Goal: Communication & Community: Participate in discussion

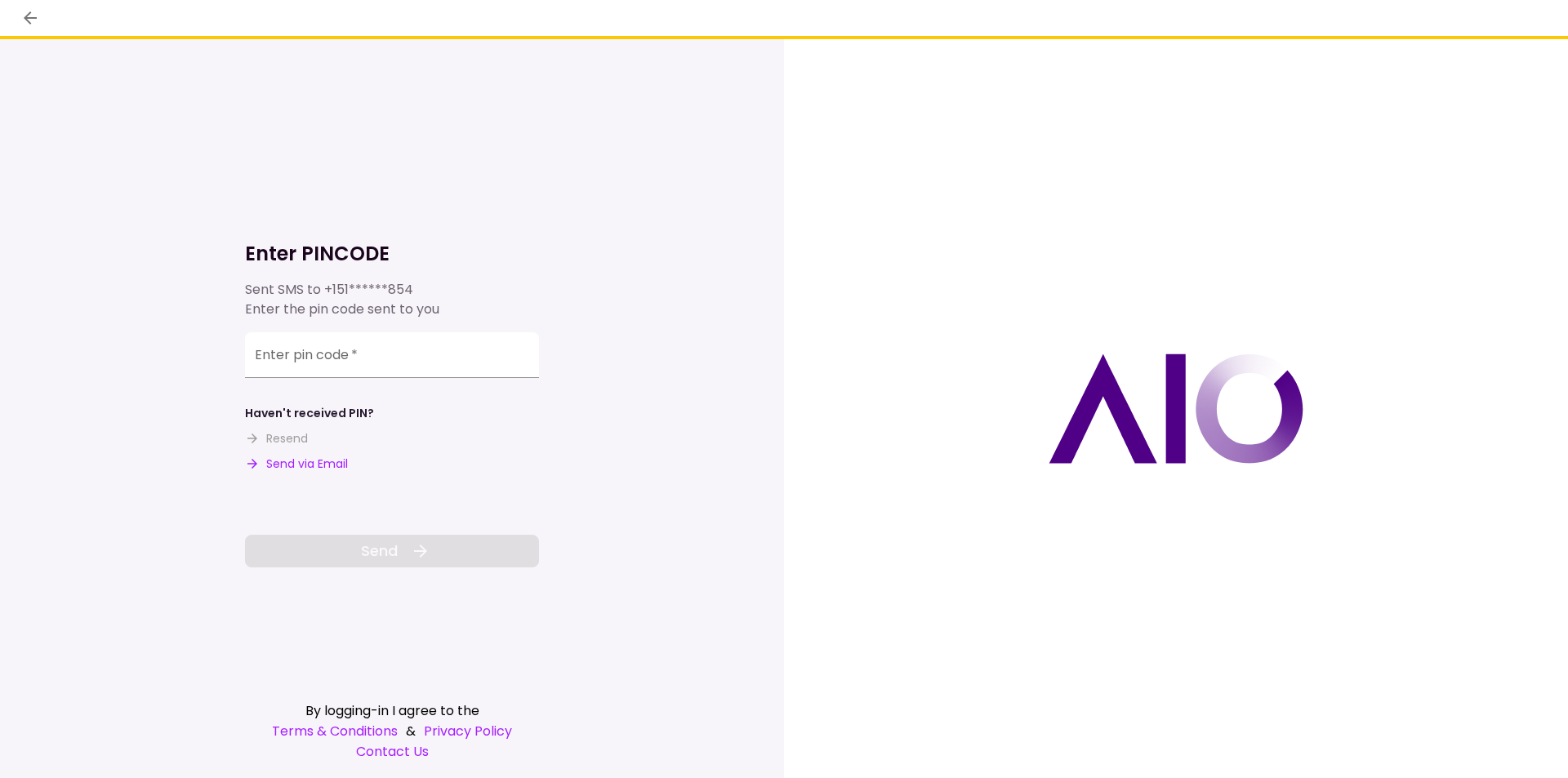
click at [415, 349] on input "Enter pin code   *" at bounding box center [392, 355] width 294 height 46
type input "******"
click at [384, 551] on span "Send" at bounding box center [379, 551] width 36 height 22
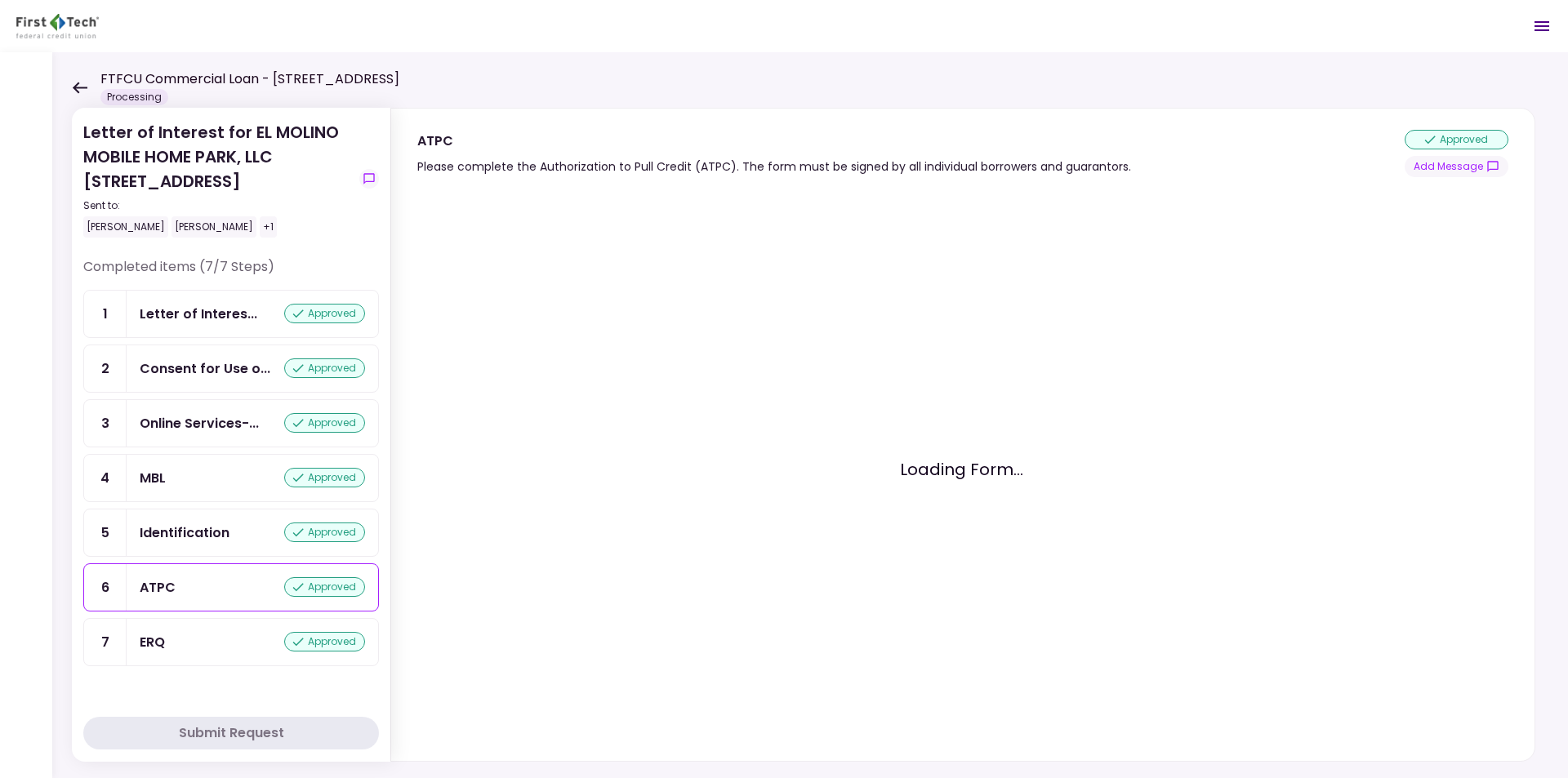
click at [357, 180] on div "Letter of Interest for EL MOLINO MOBILE HOME PARK, LLC [STREET_ADDRESS] Sent to…" at bounding box center [230, 189] width 296 height 138
click at [372, 180] on icon "show-messages" at bounding box center [369, 179] width 13 height 13
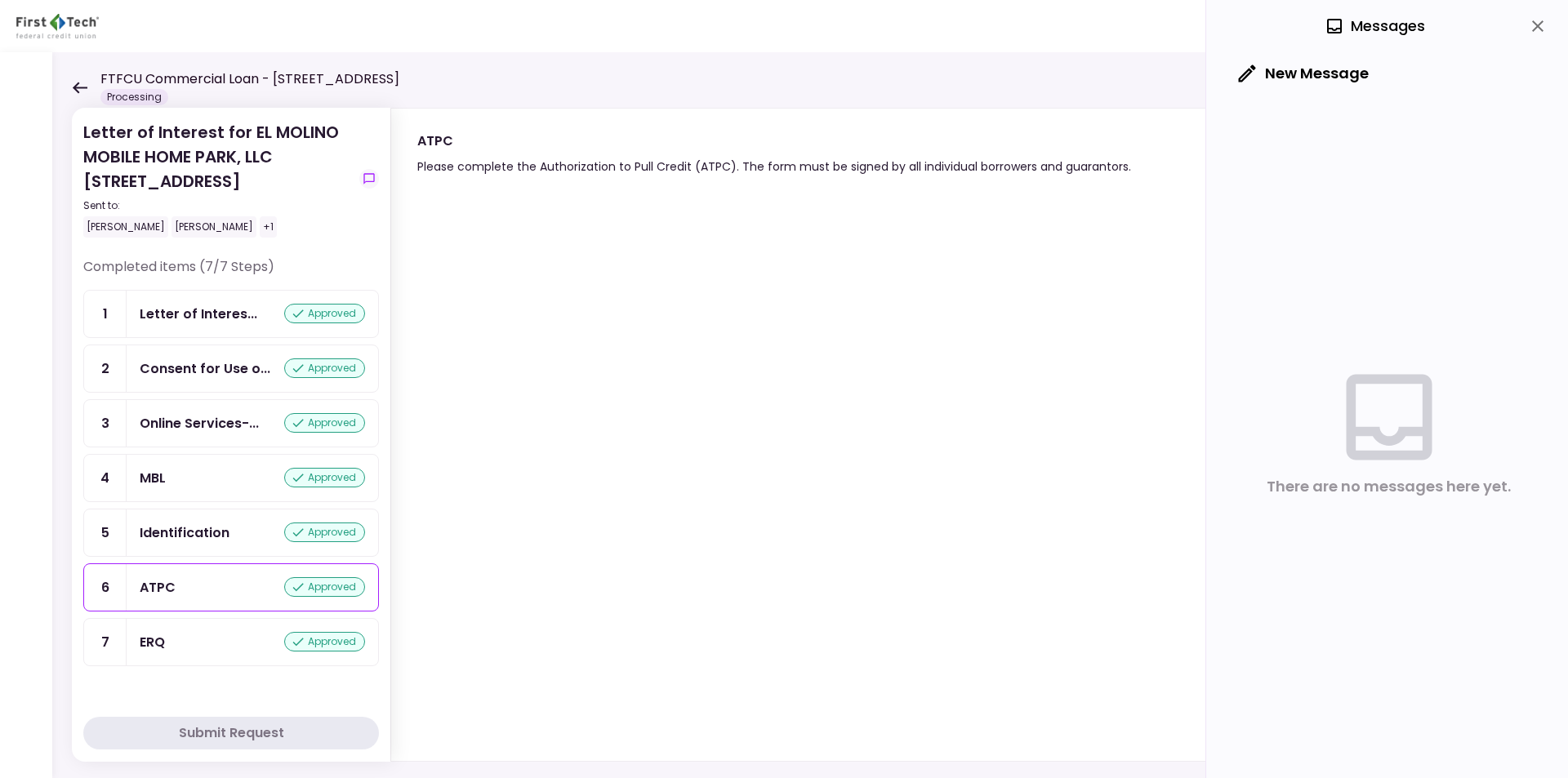
click at [85, 88] on icon at bounding box center [80, 87] width 15 height 12
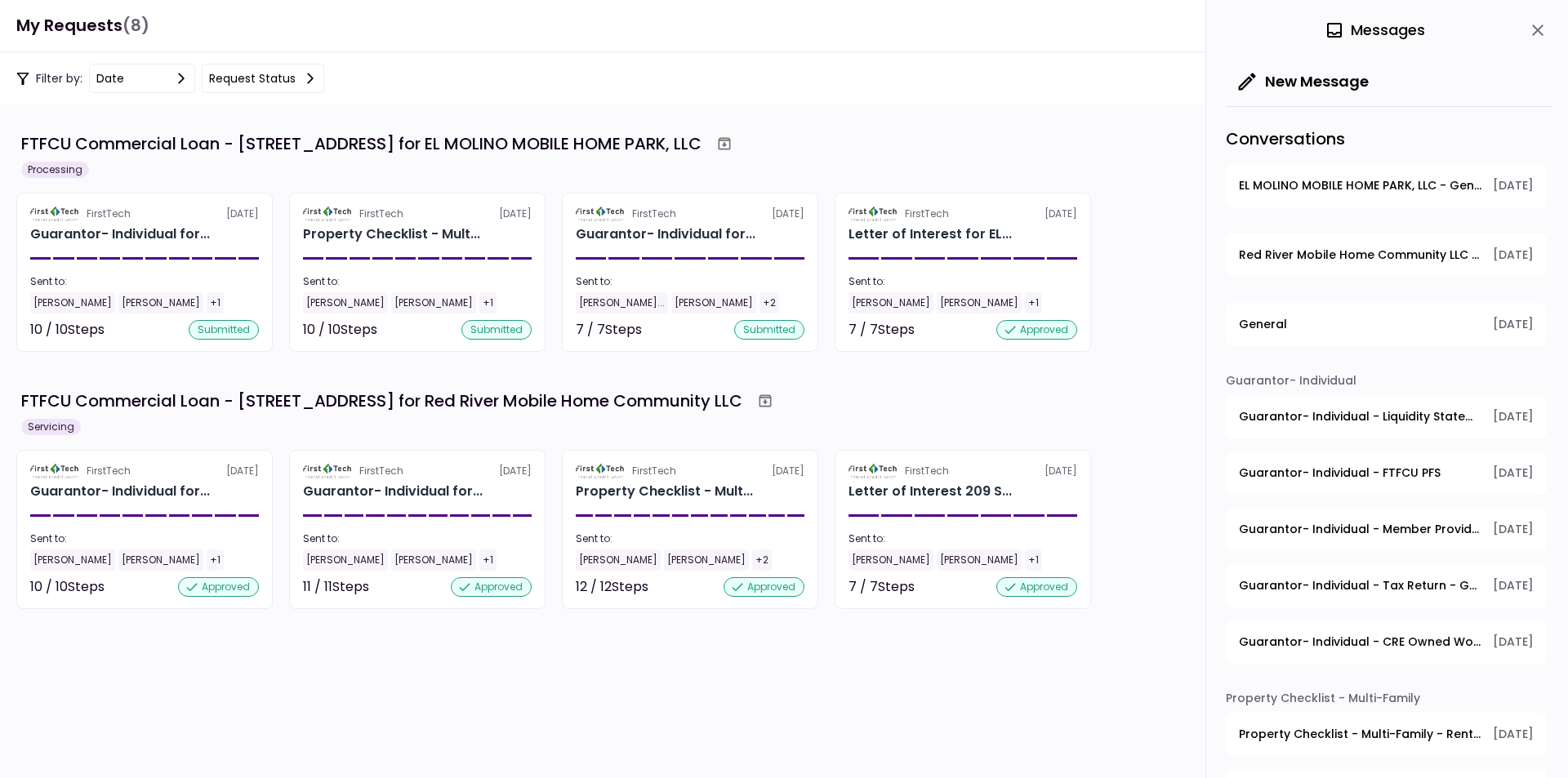
click at [1436, 166] on button "EL MOLINO MOBILE HOME PARK, LLC - General [DATE]" at bounding box center [1386, 186] width 321 height 44
